Goal: Task Accomplishment & Management: Use online tool/utility

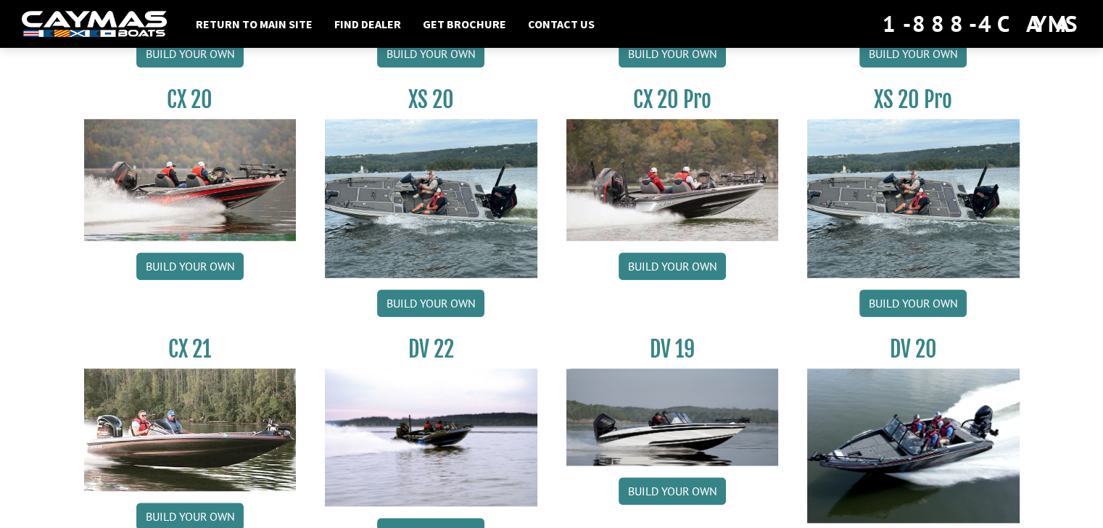
scroll to position [1451, 0]
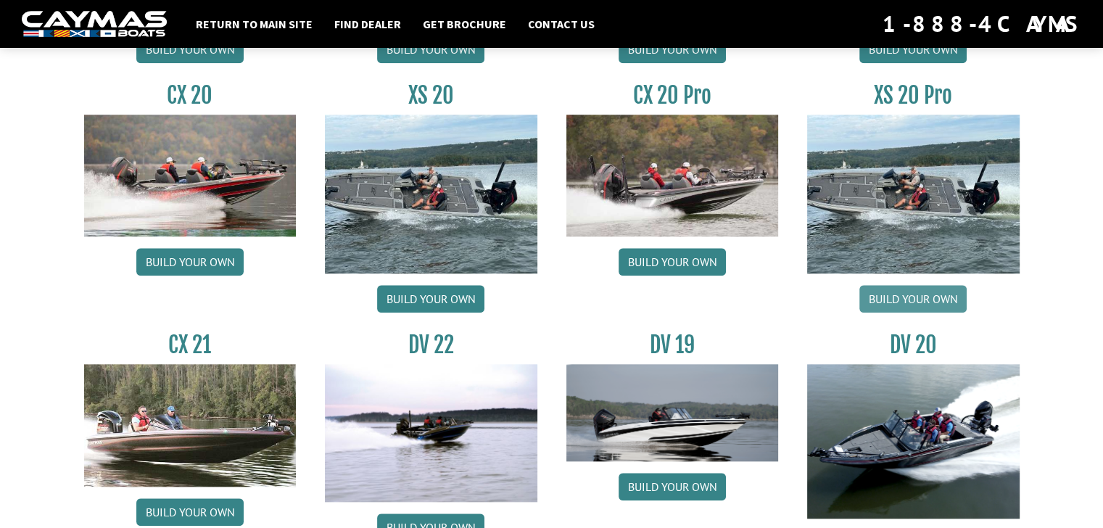
click at [921, 300] on link "Build your own" at bounding box center [913, 299] width 107 height 28
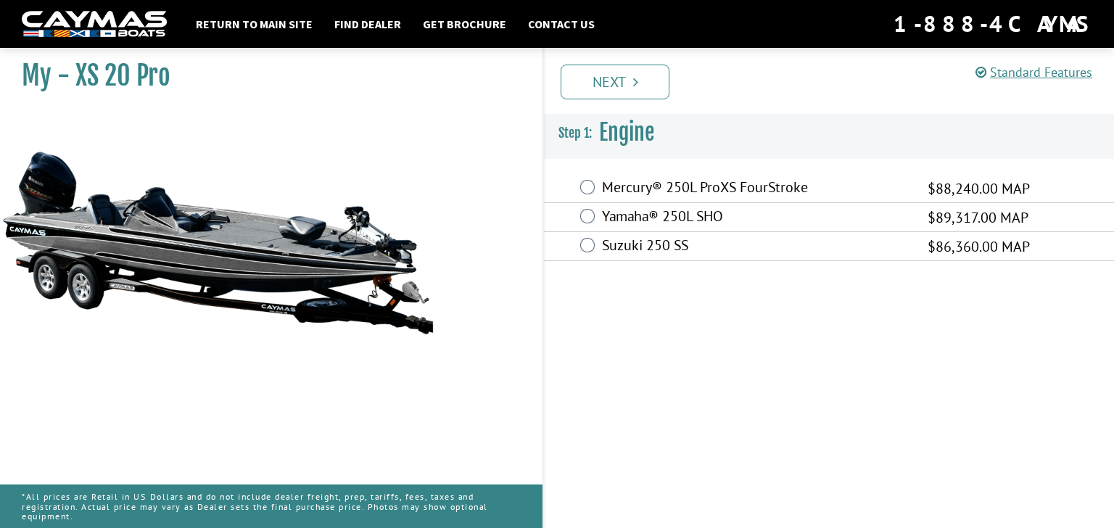
click at [596, 218] on div "Yamaha® 250L SHO $89,317.00 MAP" at bounding box center [829, 217] width 570 height 29
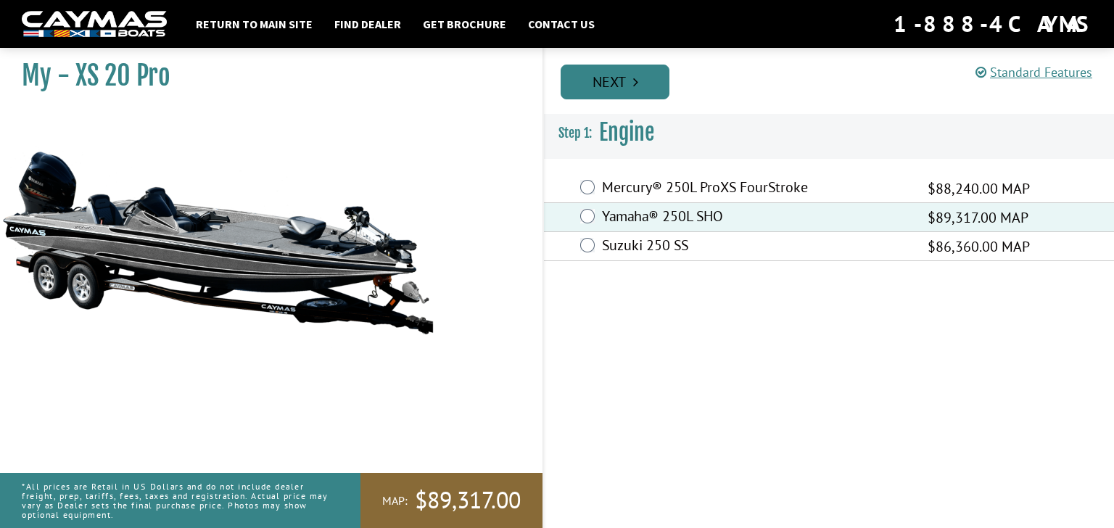
click at [612, 95] on link "Next" at bounding box center [615, 82] width 109 height 35
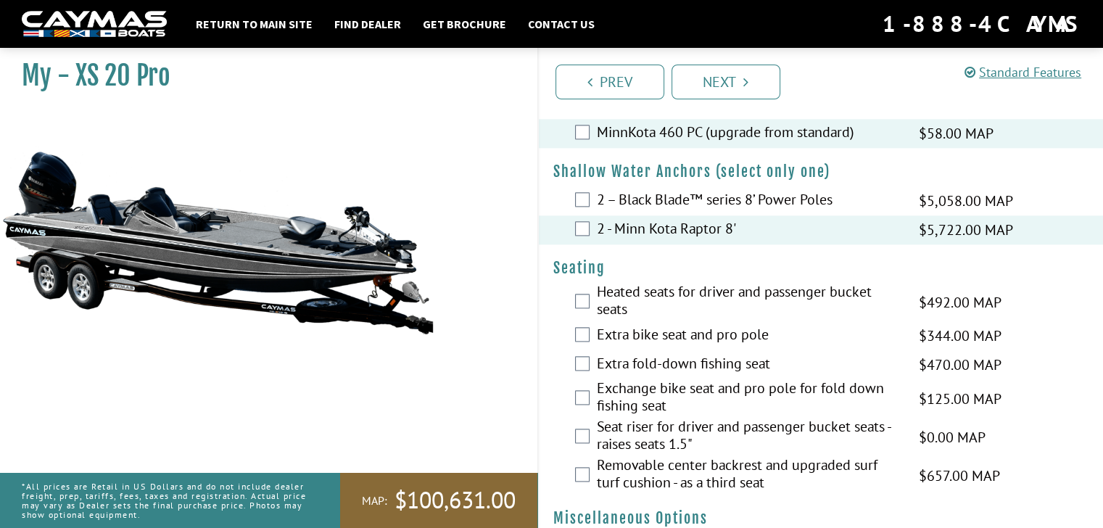
scroll to position [1886, 0]
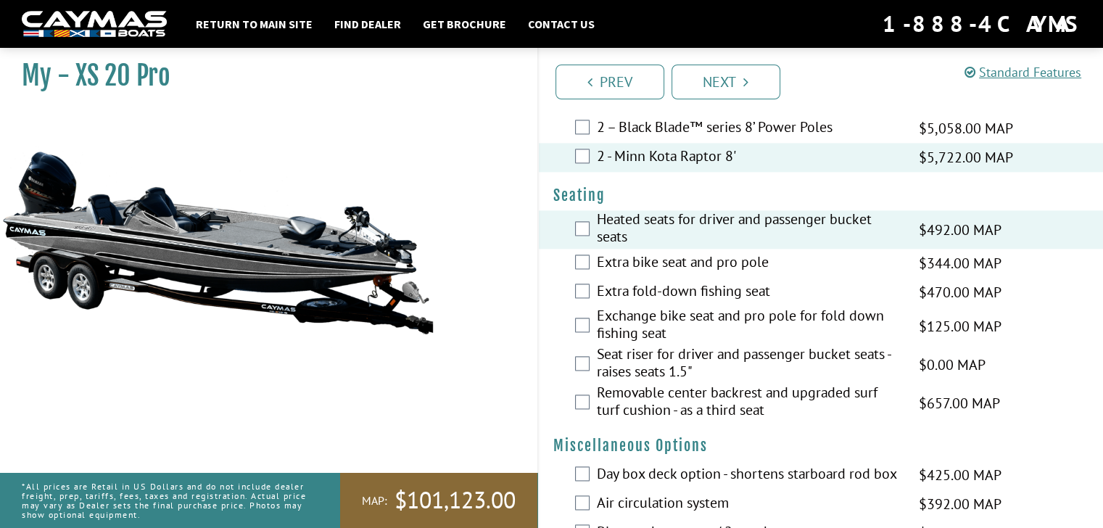
click at [572, 221] on div "Heated seats for driver and passenger bucket seats $492.00 MAP $581.00 MSRP" at bounding box center [821, 229] width 565 height 38
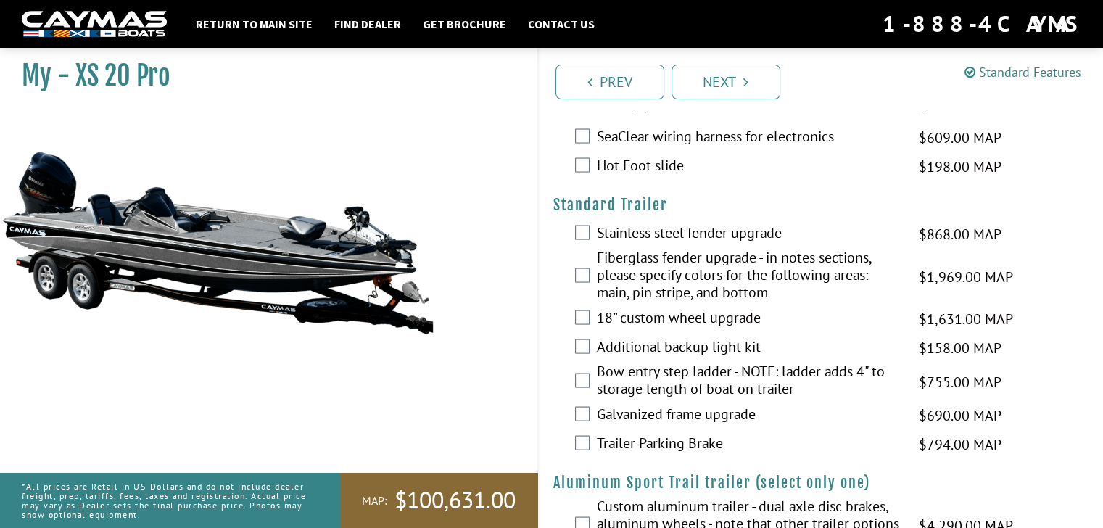
scroll to position [2919, 0]
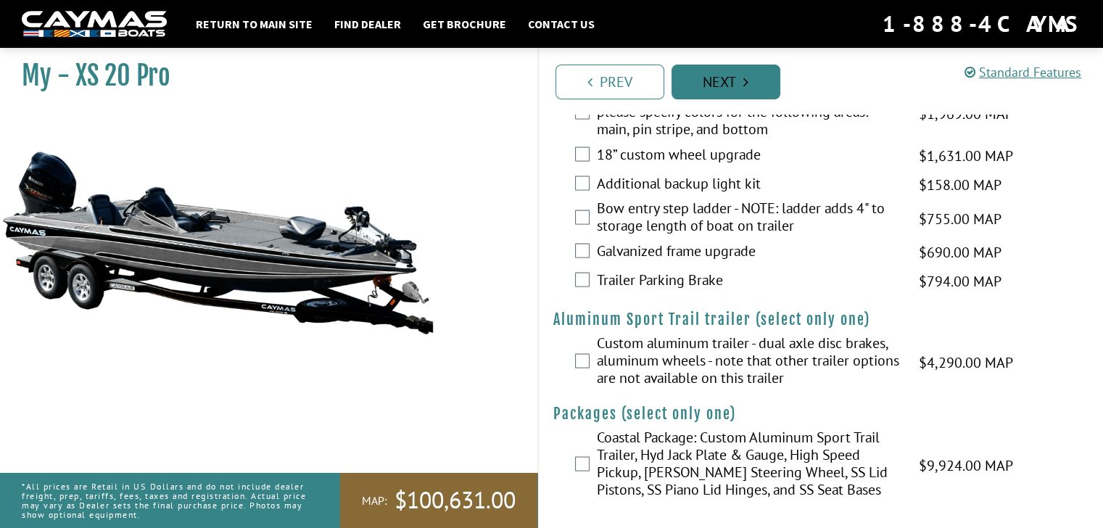
click at [727, 74] on link "Next" at bounding box center [726, 82] width 109 height 35
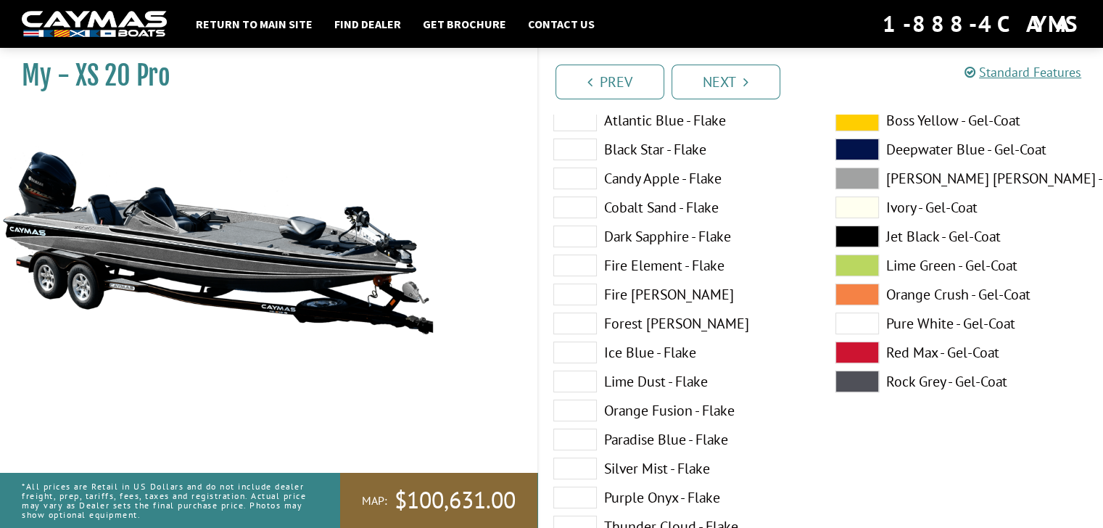
scroll to position [0, 0]
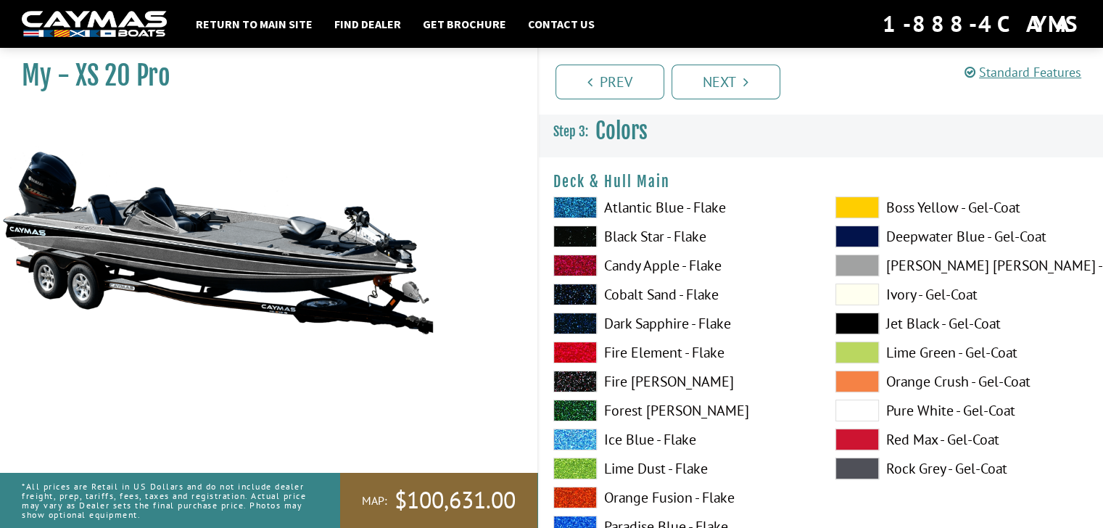
click at [858, 265] on span at bounding box center [858, 266] width 44 height 22
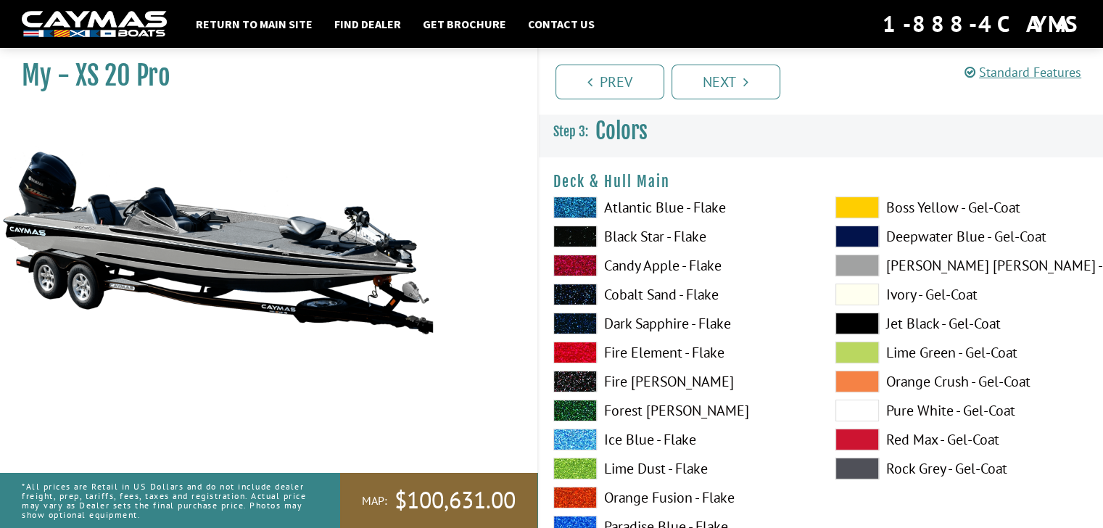
click at [871, 465] on span at bounding box center [858, 469] width 44 height 22
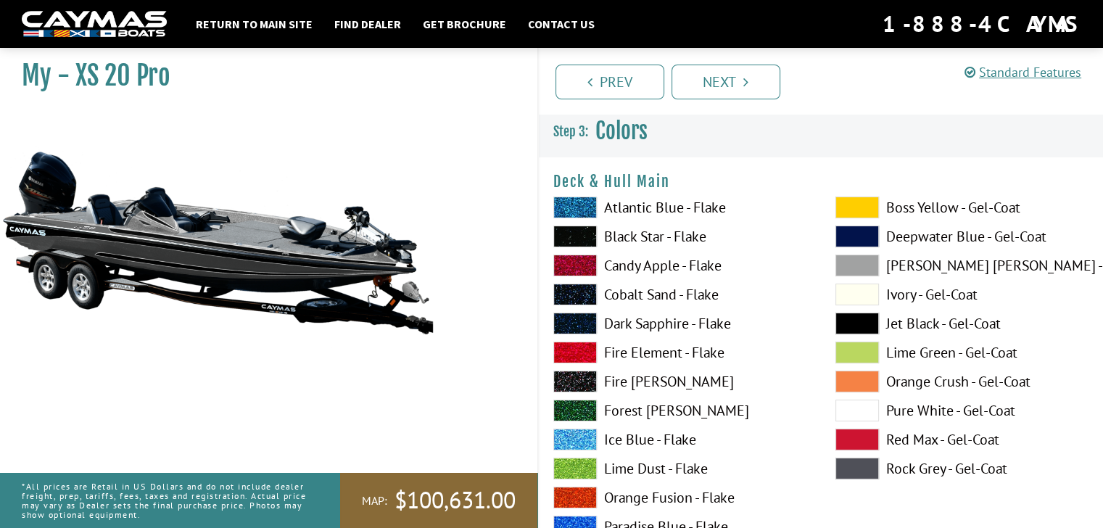
click at [852, 408] on span at bounding box center [858, 411] width 44 height 22
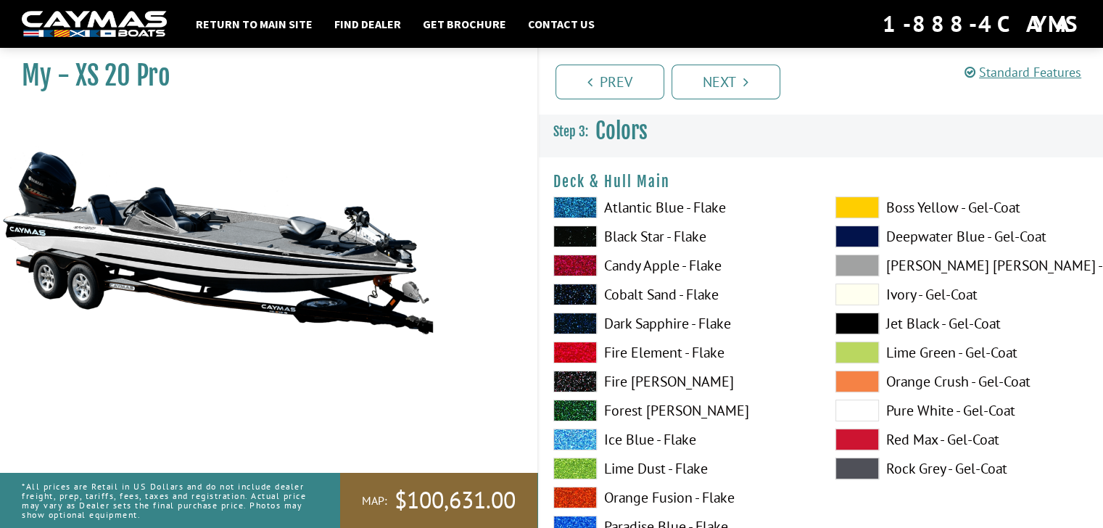
click at [859, 318] on span at bounding box center [858, 324] width 44 height 22
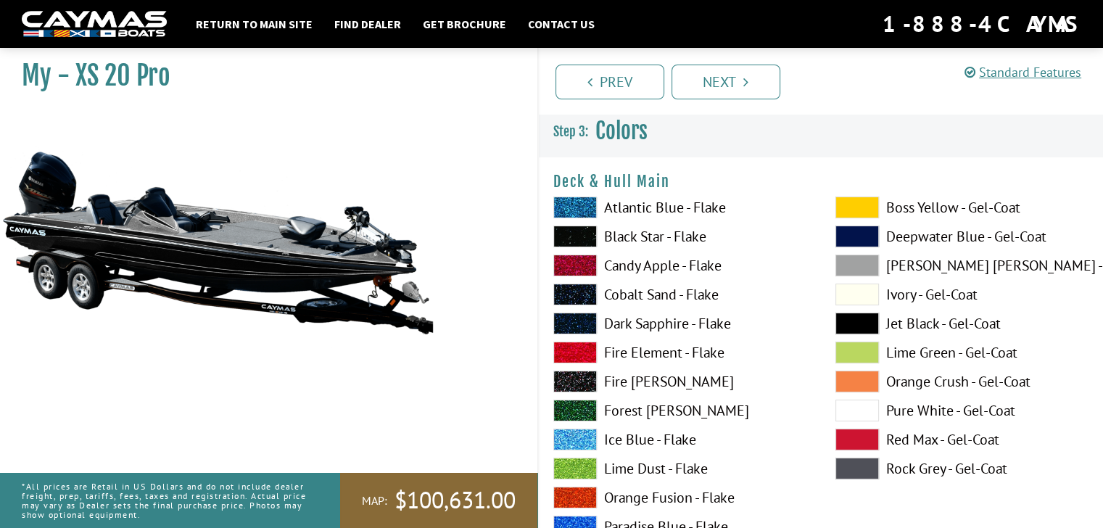
click at [859, 411] on span at bounding box center [858, 411] width 44 height 22
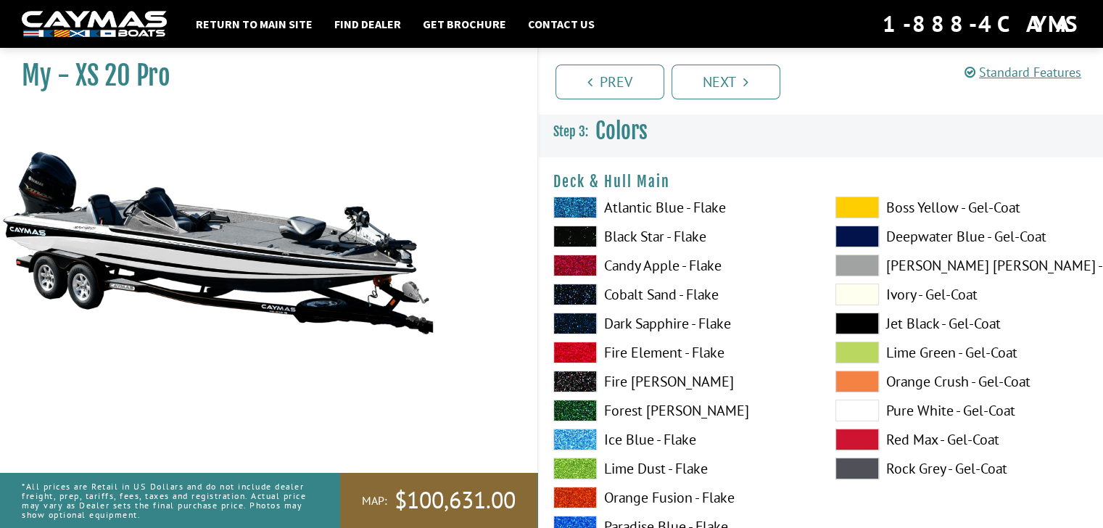
click at [855, 462] on span at bounding box center [858, 469] width 44 height 22
